Goal: Transaction & Acquisition: Purchase product/service

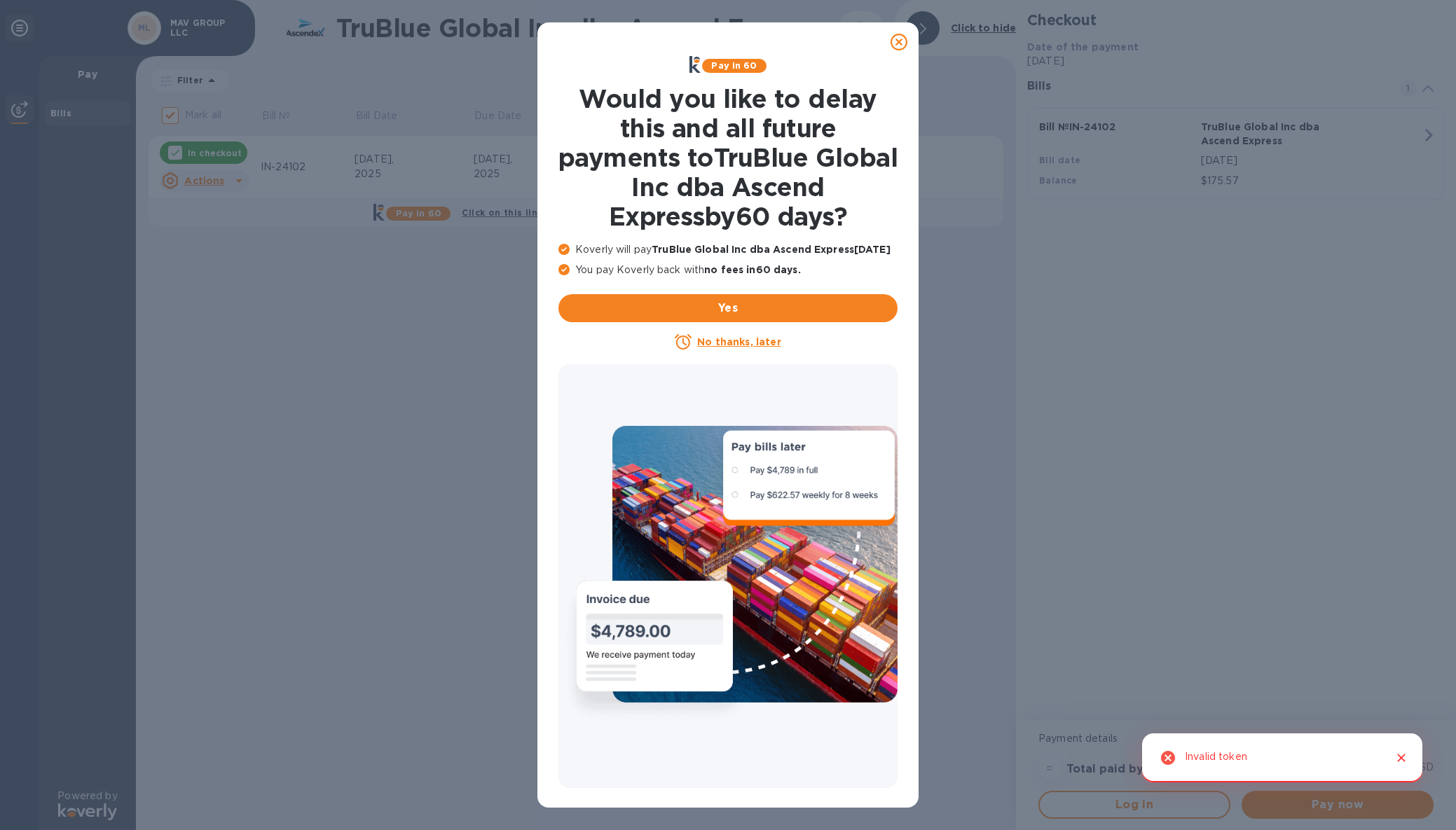
click at [724, 337] on u "No thanks, later" at bounding box center [738, 342] width 83 height 11
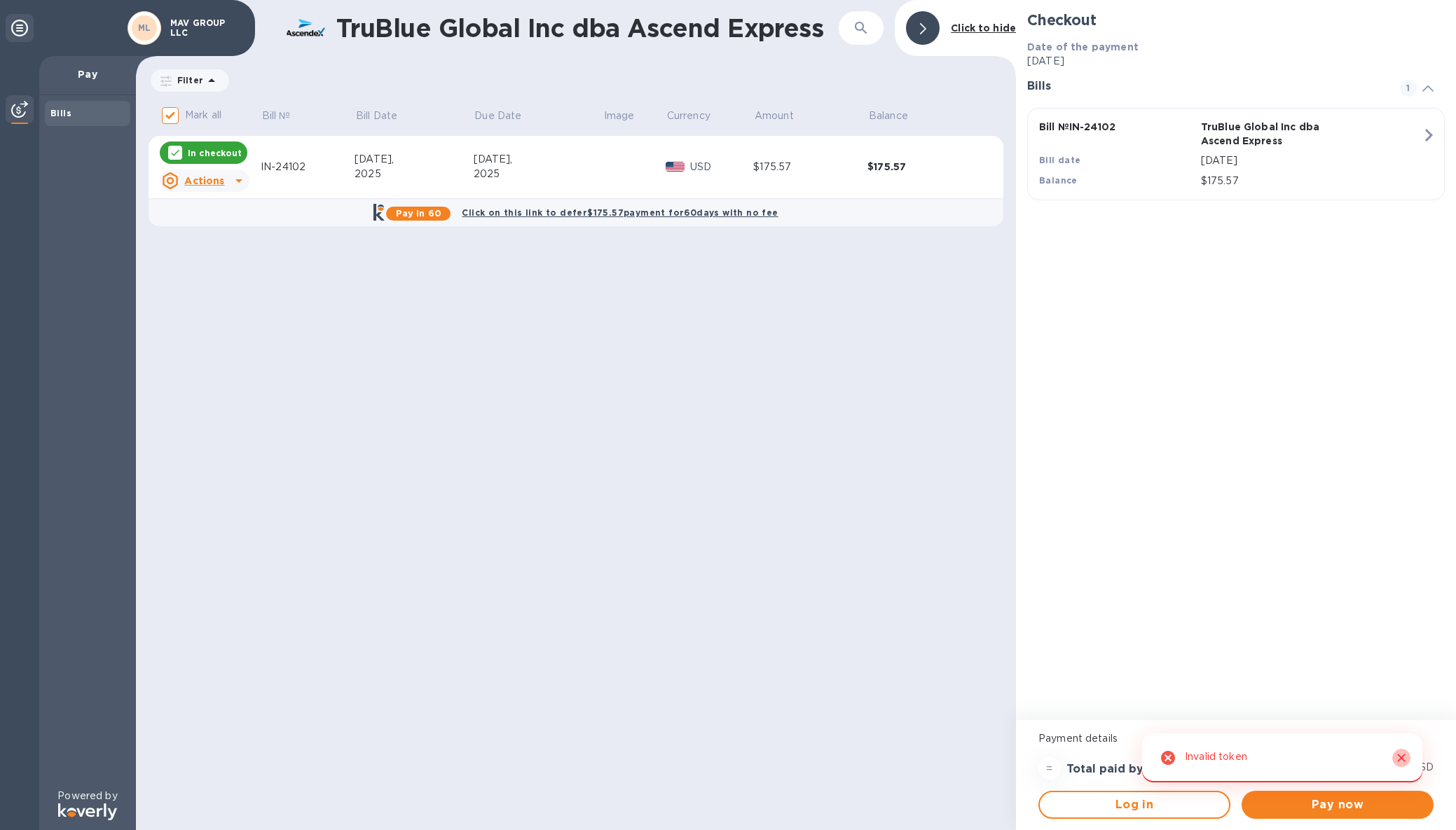
click at [1405, 758] on icon "Close" at bounding box center [1401, 758] width 14 height 14
click at [1342, 808] on span "Pay now" at bounding box center [1337, 805] width 169 height 17
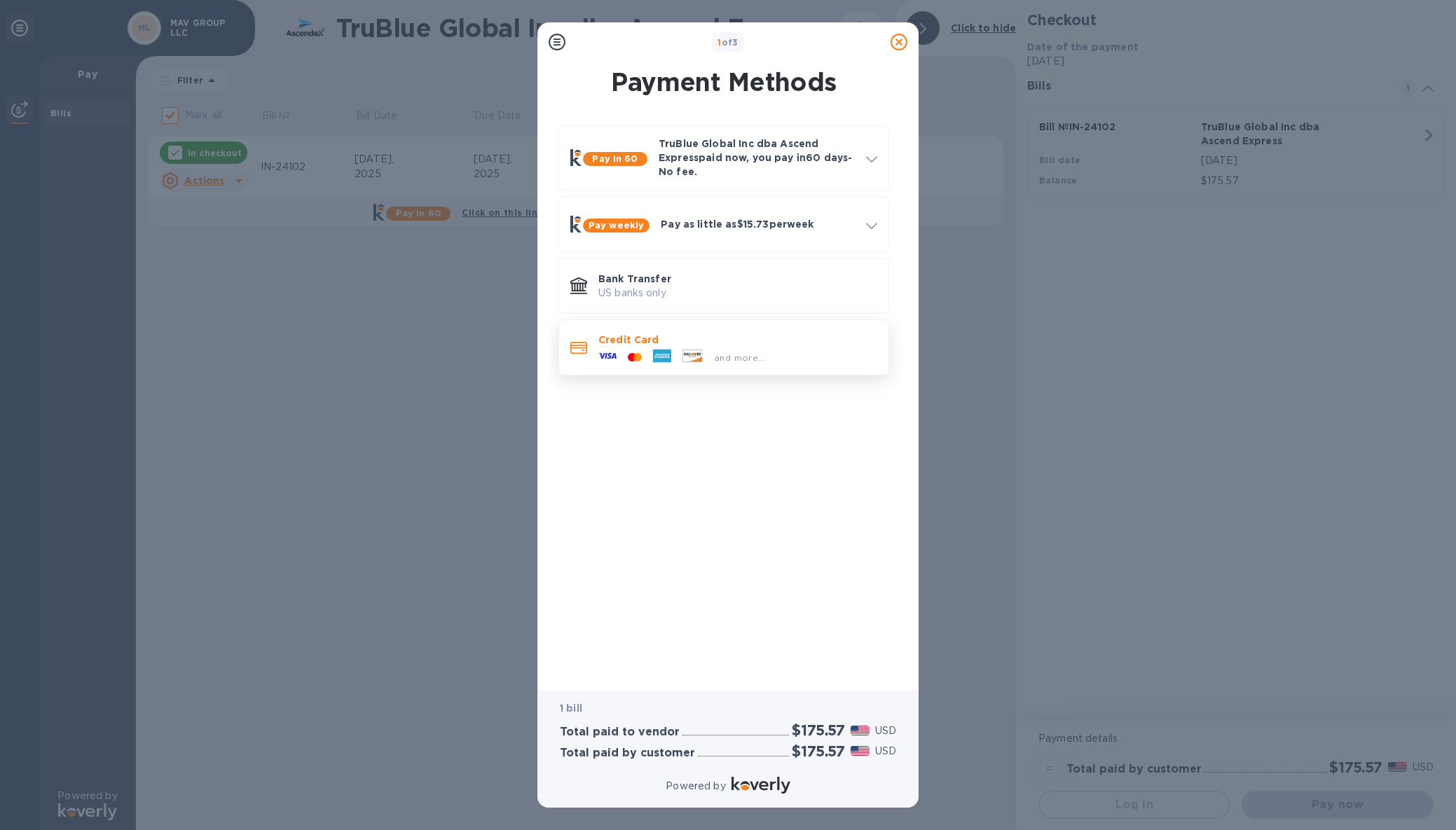
click at [727, 347] on div "and more..." at bounding box center [682, 357] width 178 height 21
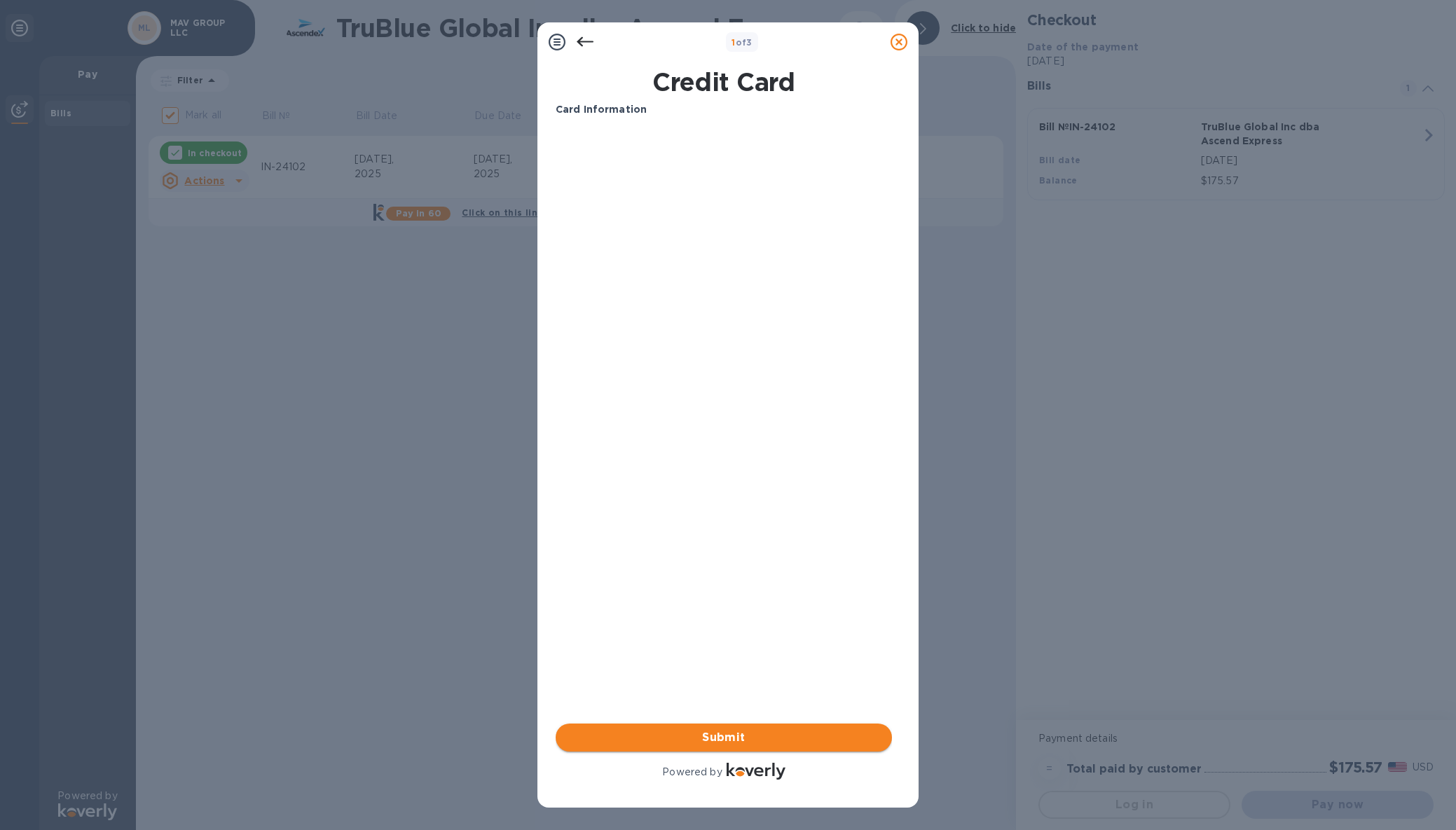
click at [763, 734] on span "Submit" at bounding box center [723, 738] width 313 height 17
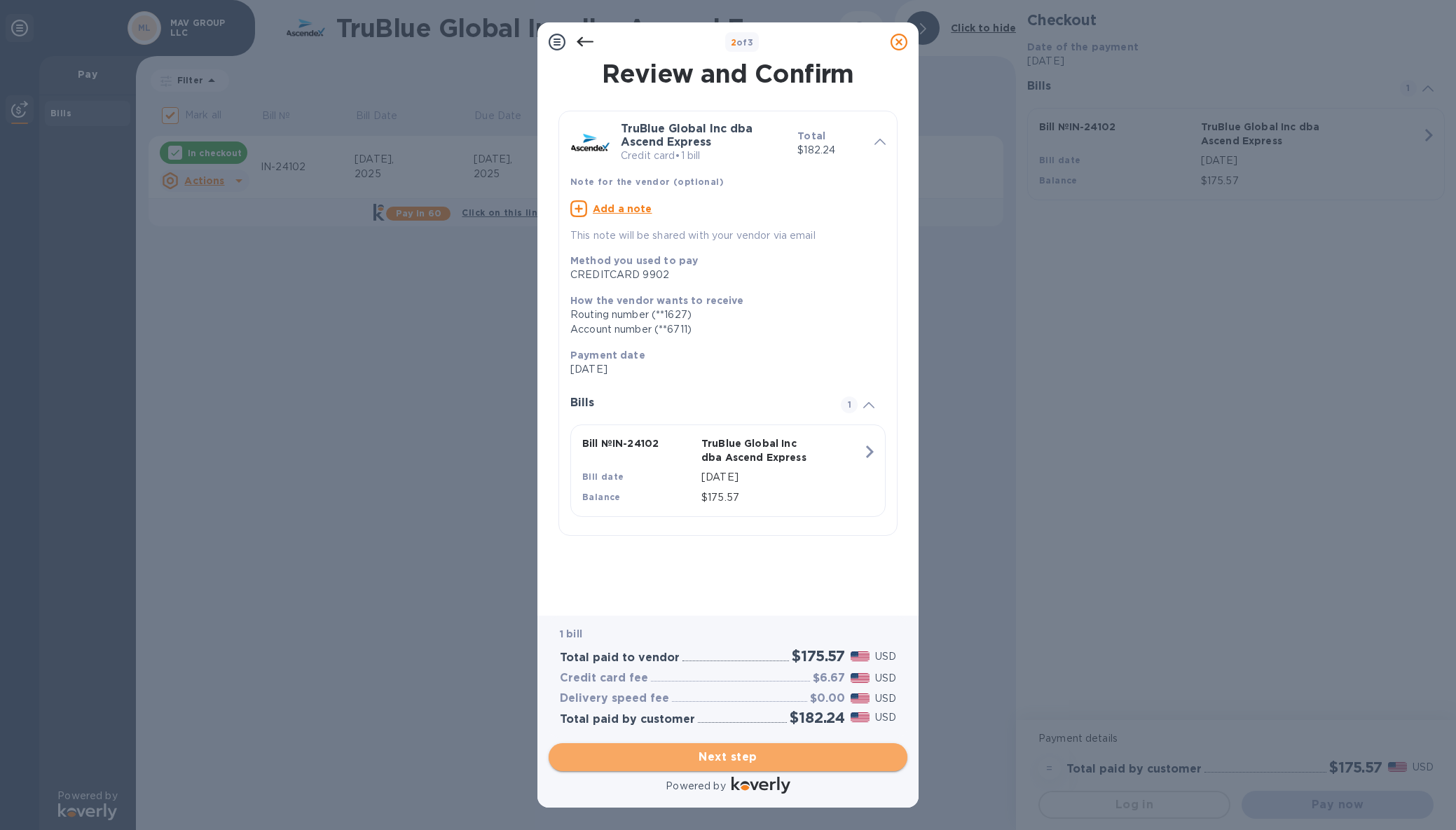
click at [764, 766] on button "Next step" at bounding box center [727, 758] width 358 height 28
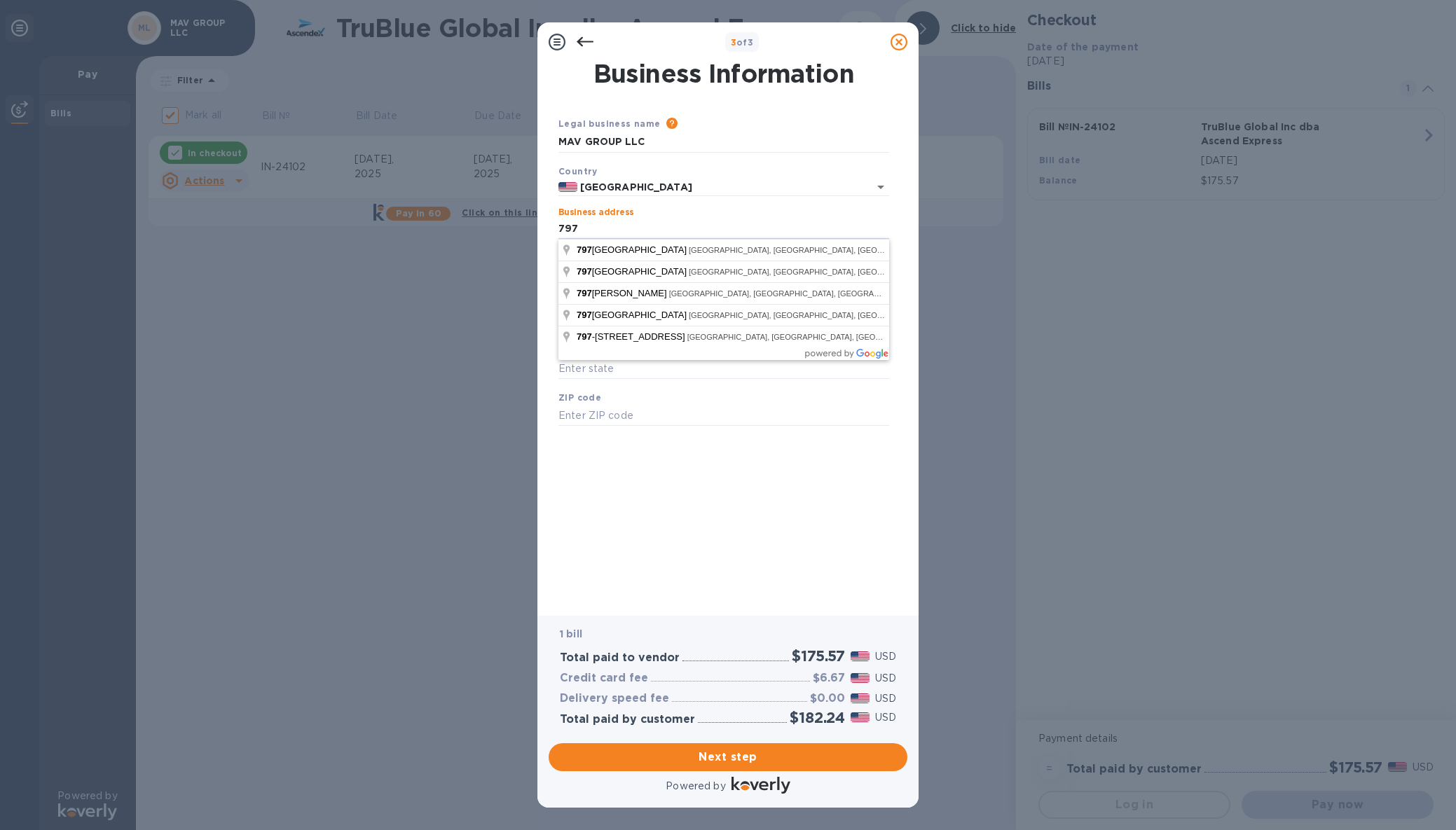
type input "[STREET_ADDRESS]"
type input "Columbus"
type input "OH"
type input "43215"
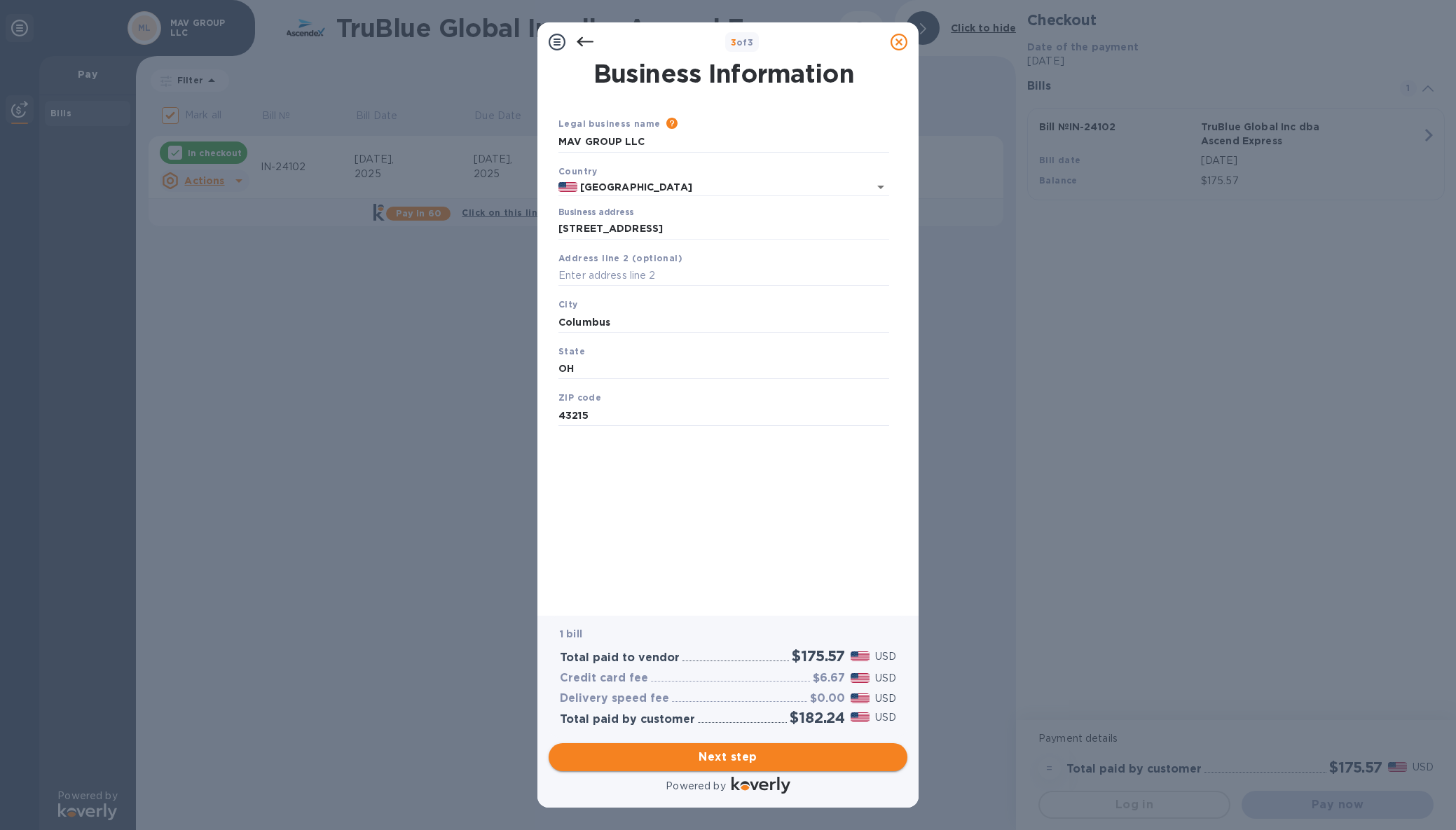
click at [802, 761] on span "Next step" at bounding box center [727, 758] width 336 height 17
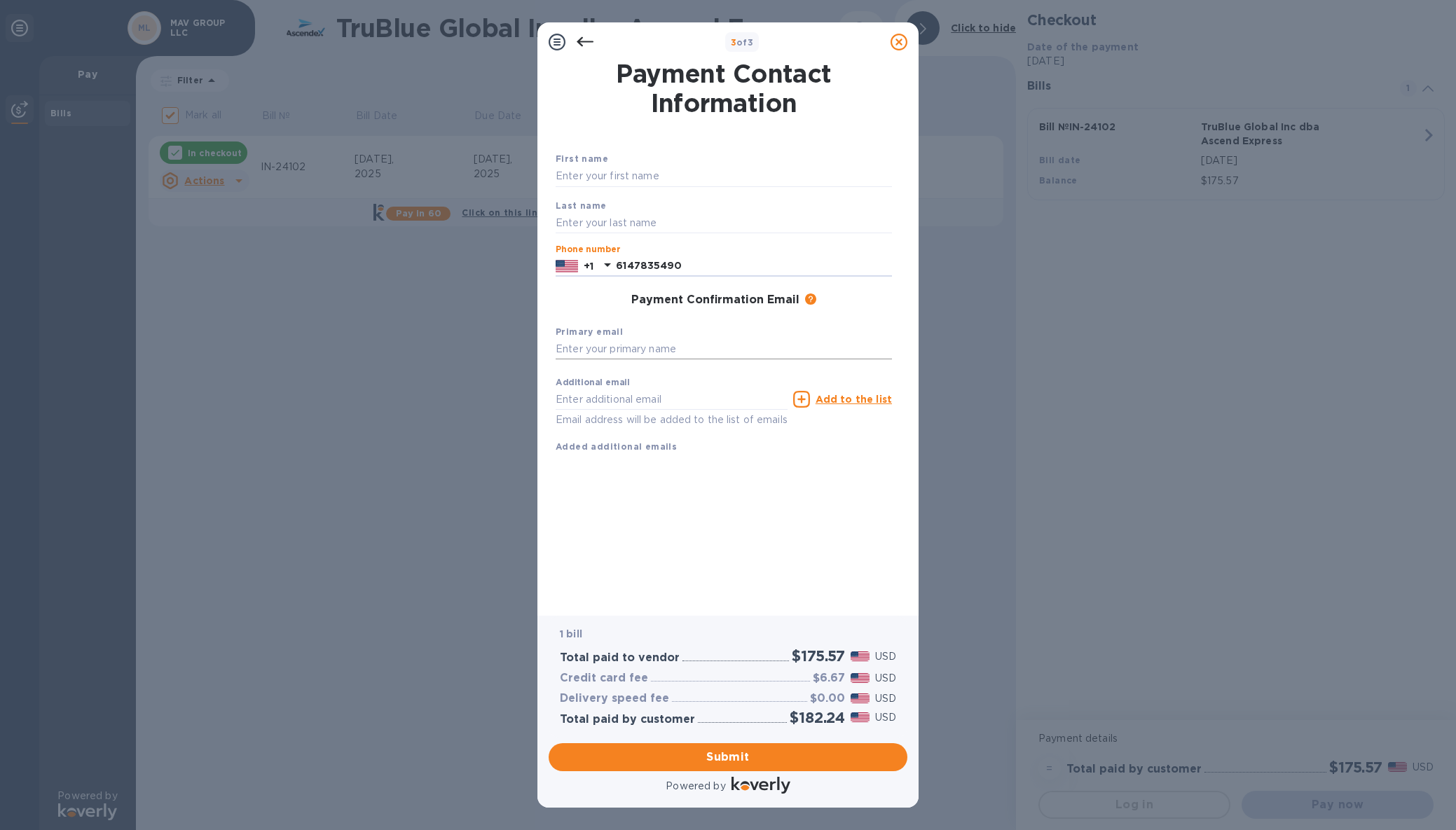
type input "6147835490"
type input "[EMAIL_ADDRESS][DOMAIN_NAME]"
click at [758, 756] on span "Submit" at bounding box center [727, 758] width 336 height 17
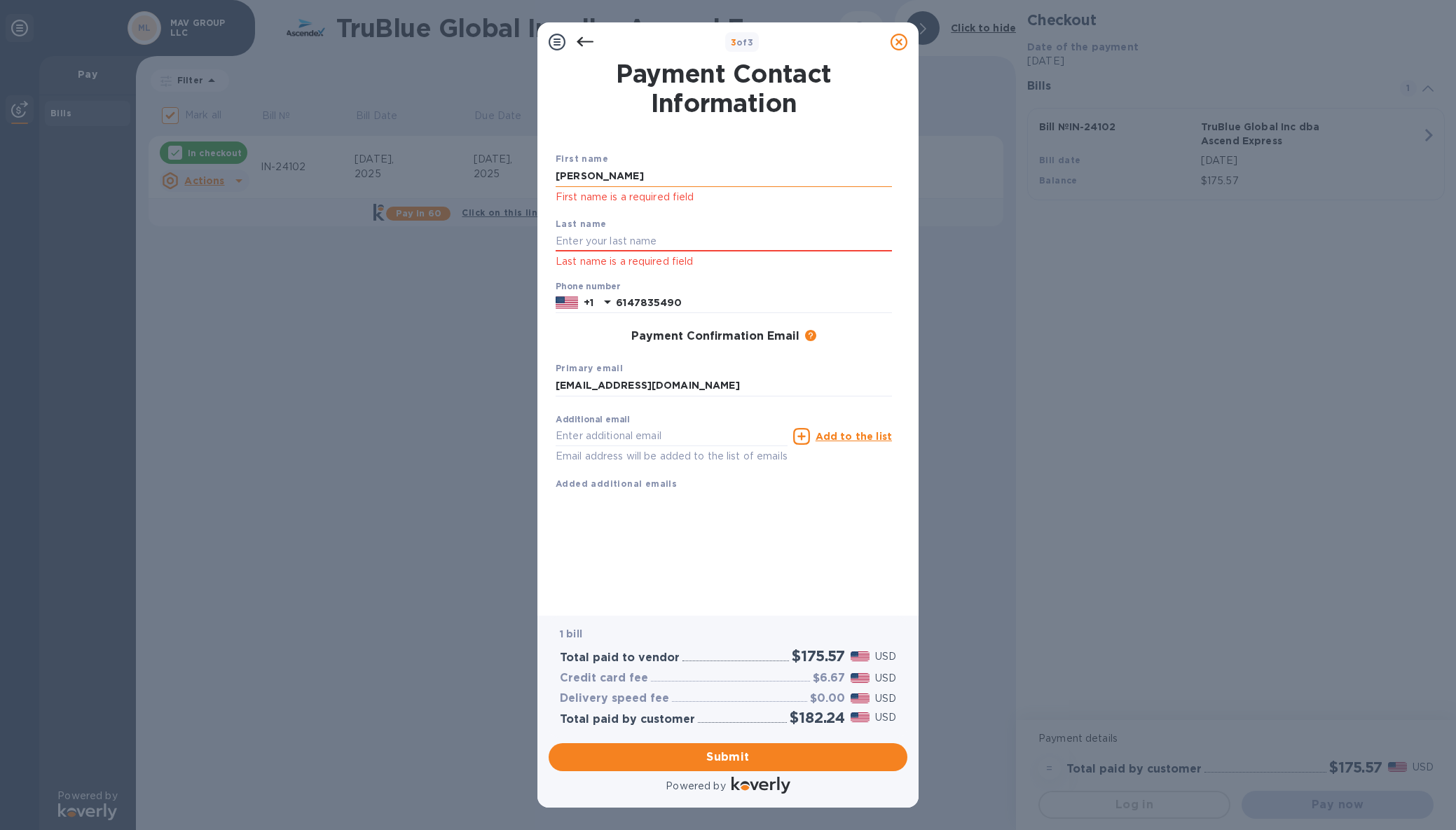
type input "[PERSON_NAME]"
type input "Vara"
click at [738, 758] on span "Submit" at bounding box center [727, 758] width 336 height 17
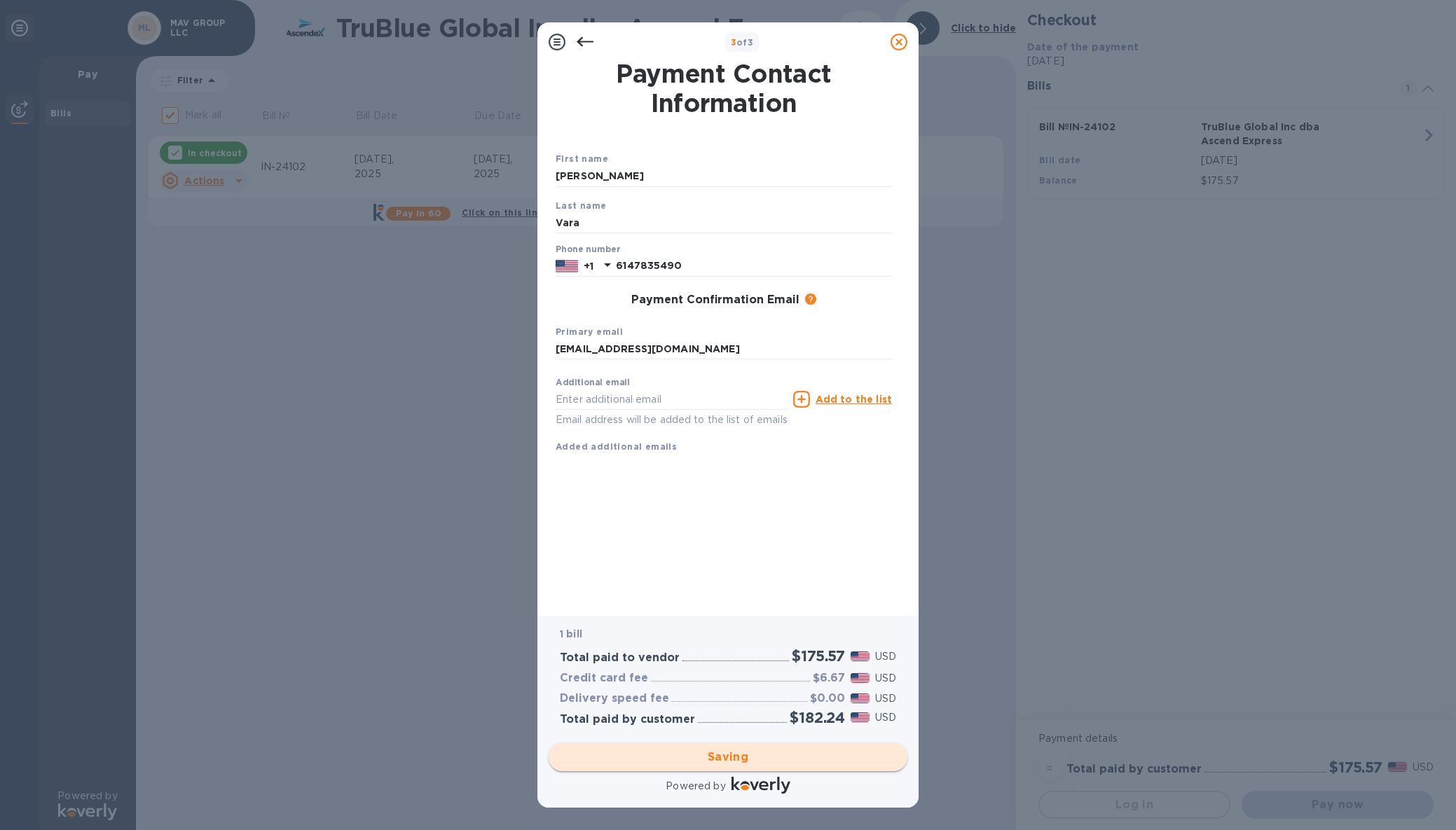
checkbox input "false"
